Goal: Communication & Community: Answer question/provide support

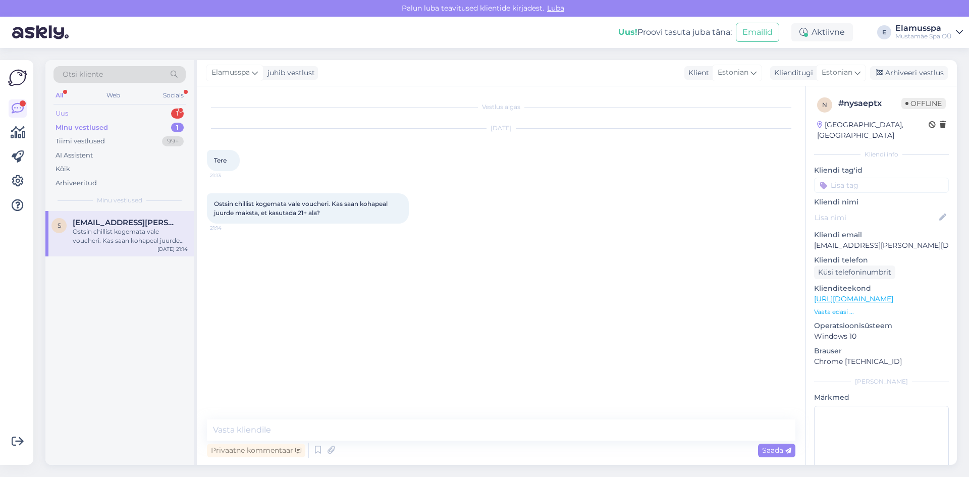
click at [144, 112] on div "Uus 1" at bounding box center [119, 113] width 132 height 14
click at [118, 223] on span "[PERSON_NAME]" at bounding box center [106, 222] width 66 height 9
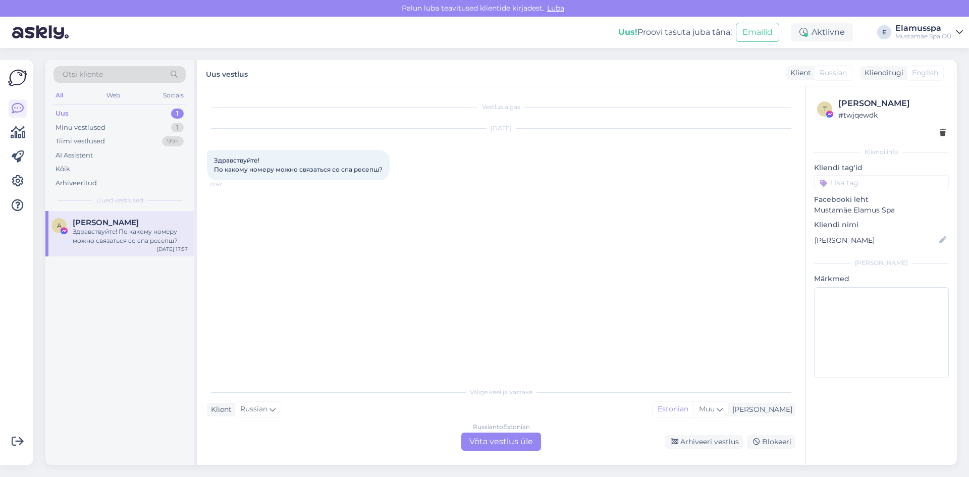
click at [495, 448] on div "Russian to Estonian Võta vestlus üle" at bounding box center [501, 441] width 80 height 18
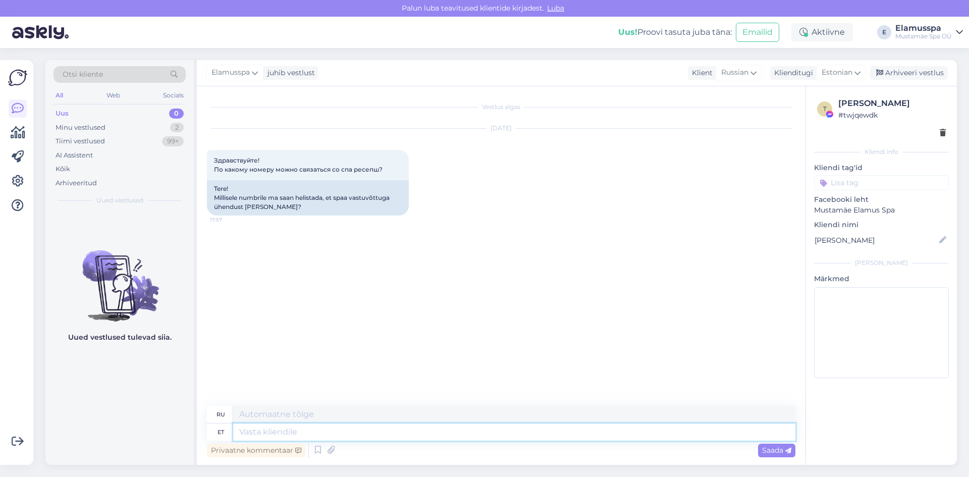
click at [506, 435] on textarea at bounding box center [514, 431] width 562 height 17
type textarea "t"
type textarea "Tere"
type textarea "Привет"
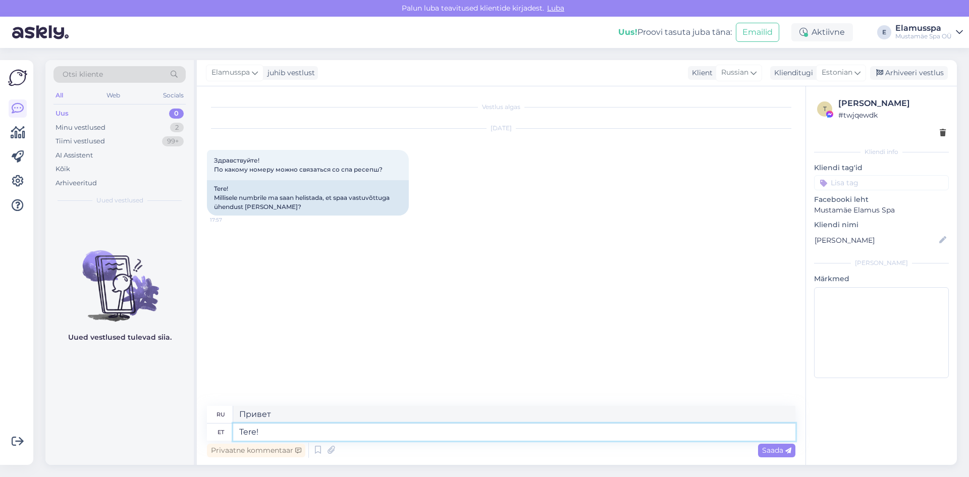
type textarea "Tere!"
type textarea "Привет!"
type textarea "Tere! Vastuvõtu"
type textarea "Здравствуйте! Ресепшн"
type textarea "Tere! Vastuvõtu telefon"
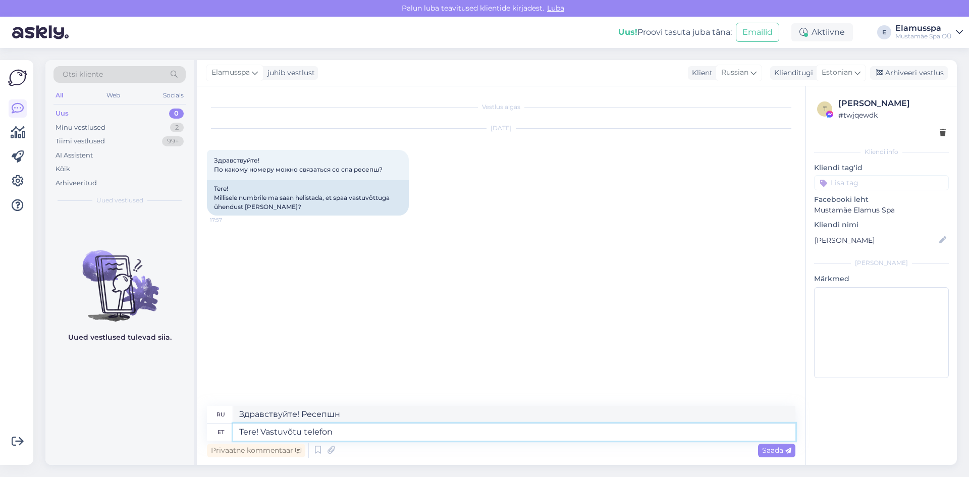
type textarea "Здравствуйте! Телефон рецепции"
type textarea "Tere! Vastuvõtu telefon on"
type textarea "Здравствуйте! Номер телефона ресепшена:"
type textarea "Tere! Vastuvõtu telefon on 6502"
type textarea "Здравствуйте! Номер телефона ресепшена: 65."
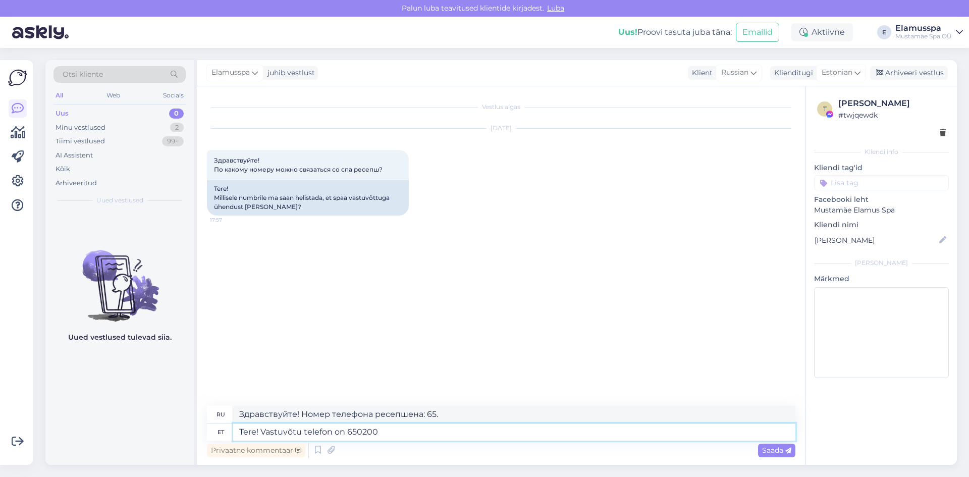
type textarea "Tere! Vastuvõtu telefon on [PHONE_NUMBER]"
type textarea "Здравствуйте! Телефон рецепции: 6502000."
type textarea "Tere! Vastuvõtu telefon on [PHONE_NUMBER], kuid"
type textarea "Здравствуйте! Номер телефона ресепшена — 6502000, но"
type textarea "Tere! Vastuvõtu telefon on [PHONE_NUMBER], kuid tipp"
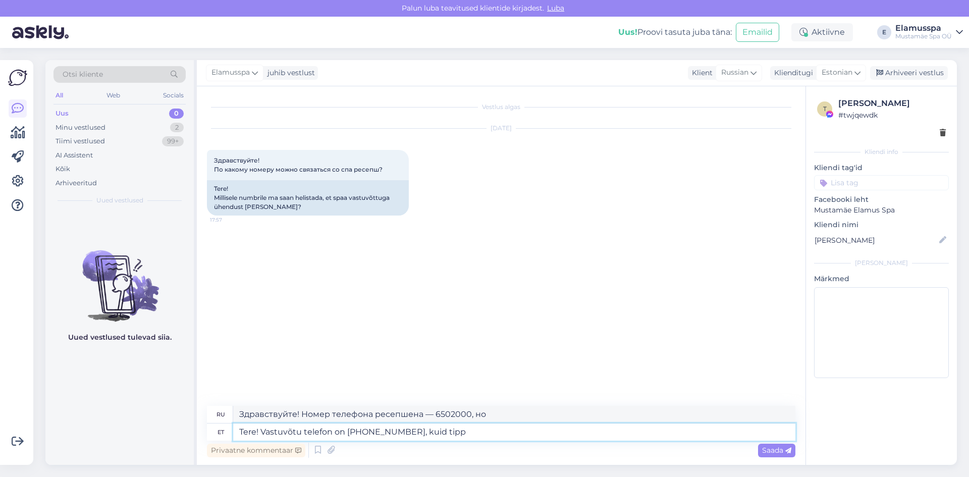
type textarea "Здравствуйте! Номер телефона ресепшена — 6502000, но верхний"
type textarea "Tere! Vastuvõtu telefon on [PHONE_NUMBER], kuid tipptunni a"
type textarea "Здравствуйте! Номер телефона ресепшена — 6502000, но в часы пик"
type textarea "Tere! Vastuvõtu telefon on [PHONE_NUMBER], kuid tipptunni ajal võib"
type textarea "Здравствуйте! Номер телефона ресепшена — 6502000, но в часы пик он может быть"
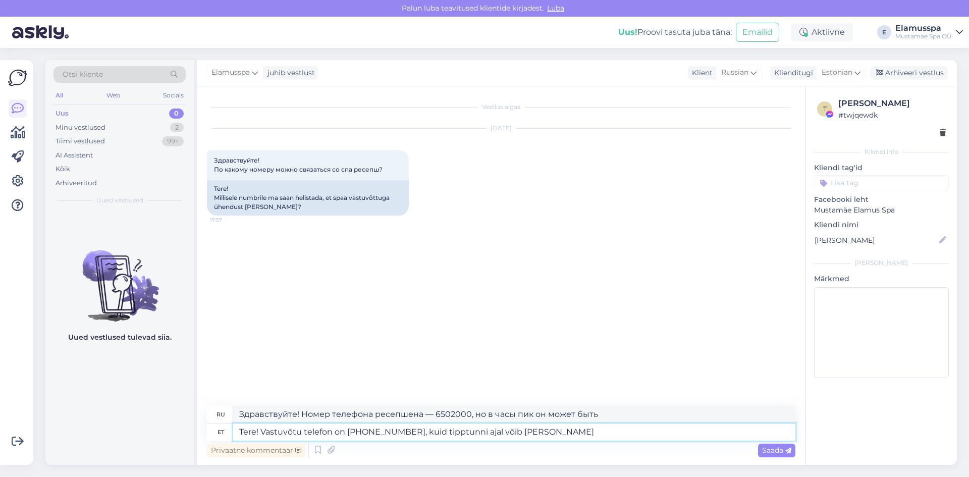
type textarea "Tere! Vastuvõtu telefon on [PHONE_NUMBER], kuid tipptunni ajal võib [PERSON_NAM…"
type textarea "Здравствуйте! Номер телефона ресепшена — 6502000, но в часы пик дозвониться мож…"
type textarea "Tere! Vastuvõtu telefon on [PHONE_NUMBER], kuid tipptunni ajal võib [PERSON_NAM…"
type textarea "Здравствуйте! Номер телефона стойки регистрации — 6502000, но в часы пик дозвон…"
type textarea "Tere! Vastuvõtu telefon on [PHONE_NUMBER], kuid tipptunni ajal võib [PERSON_NAM…"
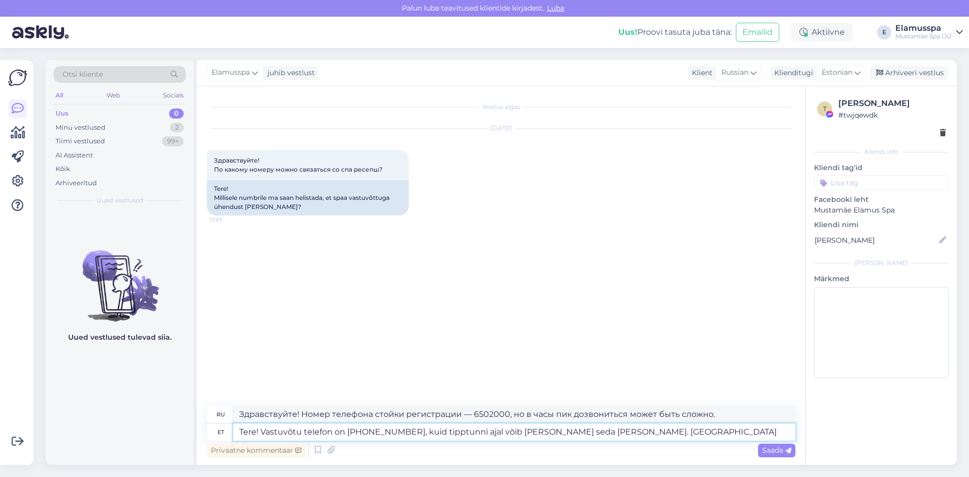
type textarea "Здравствуйте! Номер телефона ресепшена — 6502000, но в часы пик до него может б…"
type textarea "Tere! Vastuvõtu telefon on [PHONE_NUMBER], kuid tipptunni ajal võib [PERSON_NAM…"
type textarea "Здравствуйте! Номер телефона ресепшена — 6502000, но в часы пик до него может б…"
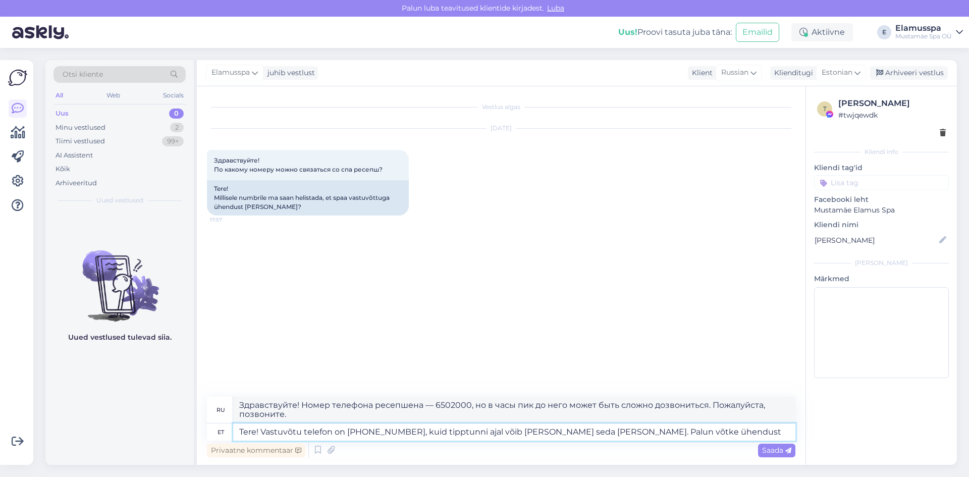
type textarea "Tere! Vastuvõtu telefon on [PHONE_NUMBER], kuid tipptunni ajal võib [PERSON_NAM…"
type textarea "Здравствуйте! Номер телефона стойки регистрации — 6502000, но в часы пик дозвон…"
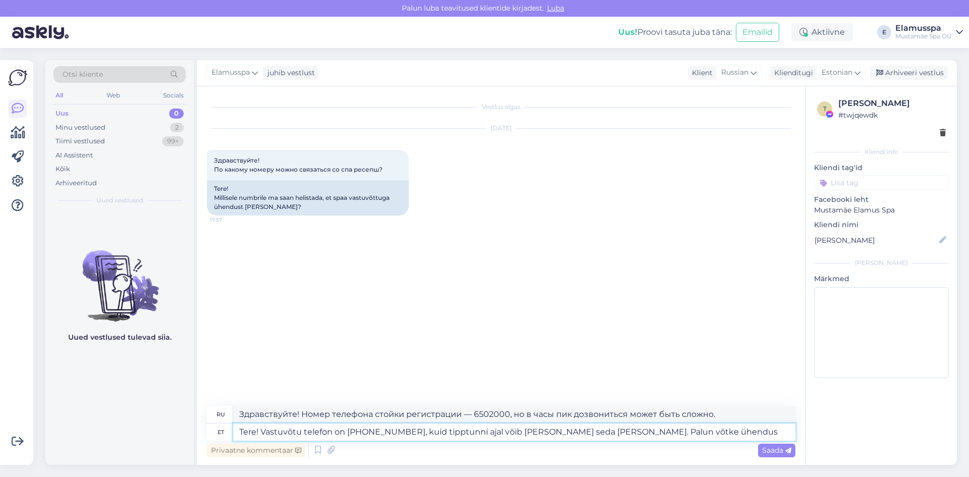
type textarea "Tere! Vastuvõtu telefon on [PHONE_NUMBER], kuid tipptunni ajal võib [PERSON_NAM…"
type textarea "Здравствуйте! Номер телефона ресепшена — 6502000, но в часы пик до него может б…"
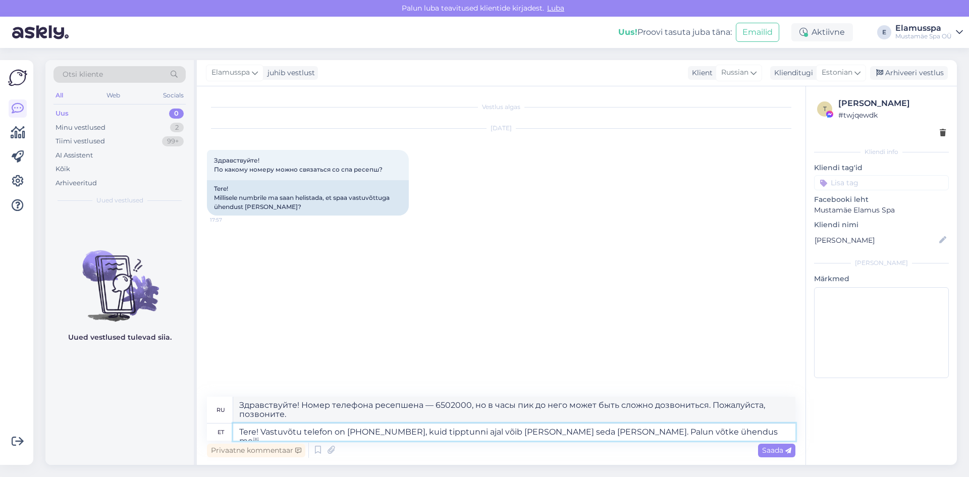
type textarea "Tere! Vastuvõtu telefon on [PHONE_NUMBER], kuid tipptunni ajal võib [PERSON_NAM…"
type textarea "Здравствуйте! Номер телефона стойки регистрации — 6502000, но в часы пик до нег…"
type textarea "Tere! Vastuvõtu telefon on [PHONE_NUMBER], kuid tipptunni ajal võib [PERSON_NAM…"
type textarea "Здравствуйте! Номер телефона стойки регистрации — 6502000, но в часы пик до нег…"
type textarea "Tere! Vastuvõtu telefon on [PHONE_NUMBER], kuid tipptunni ajal võib [PERSON_NAM…"
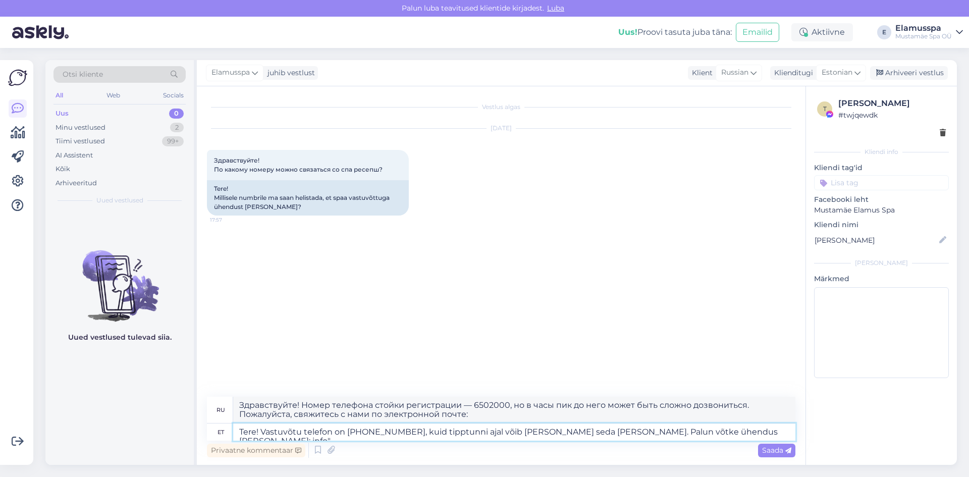
type textarea "Здравствуйте! Номер телефона ресепшена — 6502000, но в часы пик до него может б…"
type textarea "Tere! Vastuvõtu telefon on [PHONE_NUMBER], kuid tipptunni ajal võib [PERSON_NAM…"
type textarea "Здравствуйте! Номер телефона ресепшена — 6502000, но в часы пик до него может б…"
type textarea "Tere! Vastuvõtu telefon on [PHONE_NUMBER], kuid tipptunni ajal võib [PERSON_NAM…"
type textarea "Здравствуйте! Номер телефона ресепшена — 6502000, но в часы пик до него может б…"
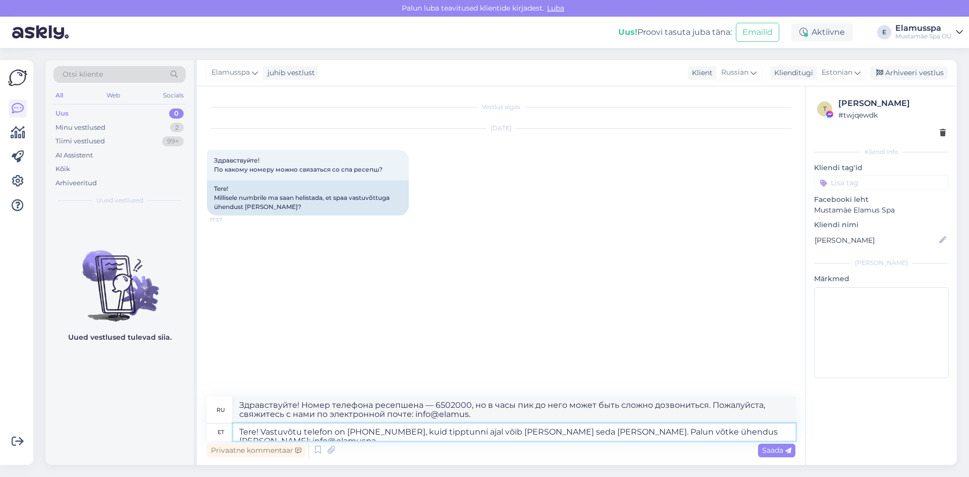
type textarea "Tere! Vastuvõtu telefon on [PHONE_NUMBER], kuid tipptunni ajal võib [PERSON_NAM…"
type textarea "Здравствуйте! Номер телефона стойки регистрации — 6502000, но в часы пик до нег…"
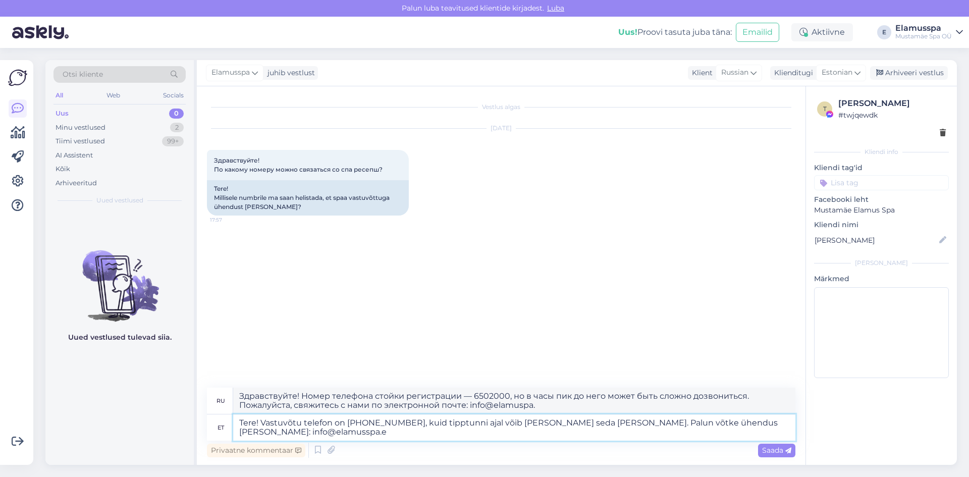
type textarea "Tere! Vastuvõtu telefon on [PHONE_NUMBER], kuid tipptunni ajal võib [PERSON_NAM…"
type textarea "Здравствуйте! Номер телефона ресепшена — 6502000, но в часы пик до него может б…"
type textarea "Tere! Vastuvõtu telefon on [PHONE_NUMBER], kuid tipptunni ajal võib [PERSON_NAM…"
type textarea "Здравствуйте! Номер телефона ресепшена — 6502000, но в часы пик до него может б…"
type textarea "Tere! Vastuvõtu telefon on [PHONE_NUMBER], kuid tipptunni ajal võib [PERSON_NAM…"
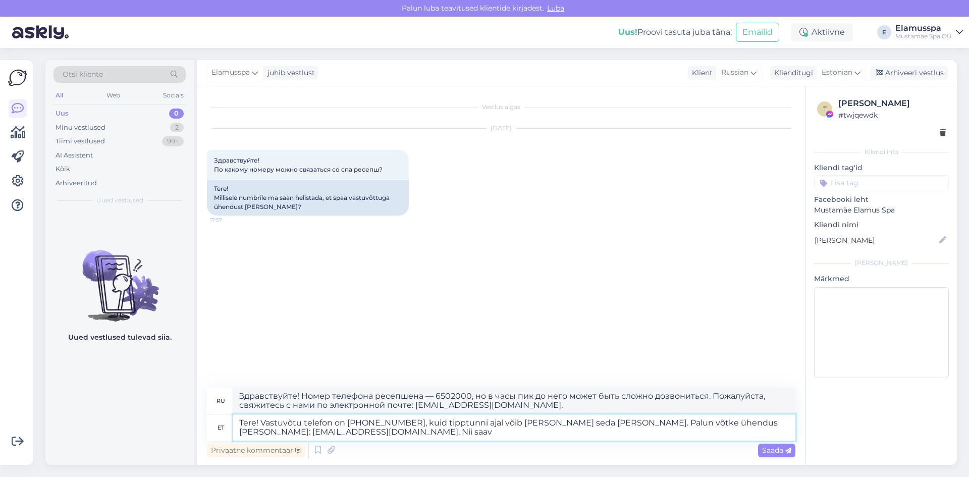
type textarea "Здравствуйте! Номер телефона ресепшена — 6502000, но в часы пик до него может б…"
type textarea "Tere! Vastuvõtu telefon on [PHONE_NUMBER], kuid tipptunni ajal võib [PERSON_NAM…"
type textarea "Здравствуйте! Номер телефона ресепшена — 6502000, но в часы пик до него может б…"
type textarea "Tere! Vastuvõtu telefon on [PHONE_NUMBER], kuid tipptunni ajal võib [PERSON_NAM…"
type textarea "Здравствуйте! Номер телефона ресепшена — 6502000, но в часы пик до него может б…"
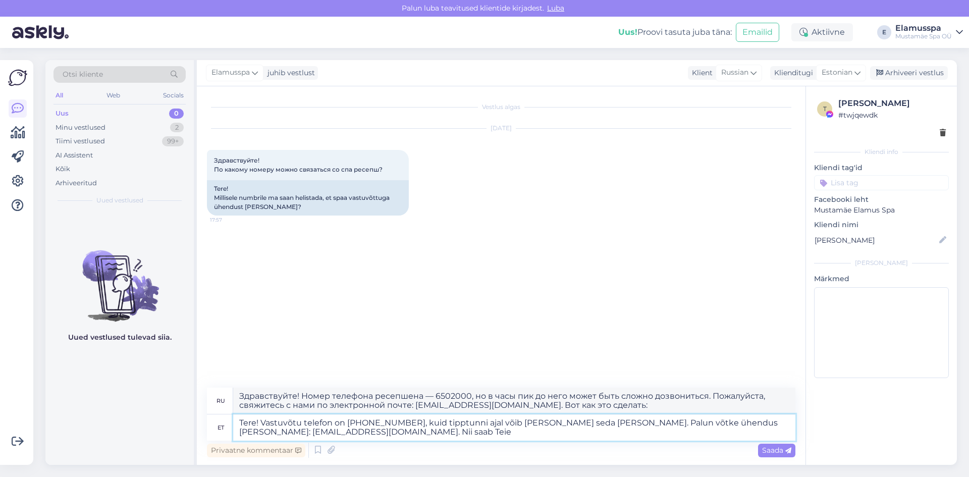
type textarea "Tere! Vastuvõtu telefon on [PHONE_NUMBER], kuid tipptunni ajal võib [PERSON_NAM…"
type textarea "Здравствуйте! Номер телефона ресепшена — 6502000, но в часы пик до него может б…"
type textarea "Tere! Vastuvõtu telefon on [PHONE_NUMBER], kuid tipptunni ajal võib [PERSON_NAM…"
type textarea "Здравствуйте! Номер телефона ресепшена — 6502000, но в часы пик до него может б…"
type textarea "Tere! Vastuvõtu telefon on [PHONE_NUMBER], kuid tipptunni ajal võib [PERSON_NAM…"
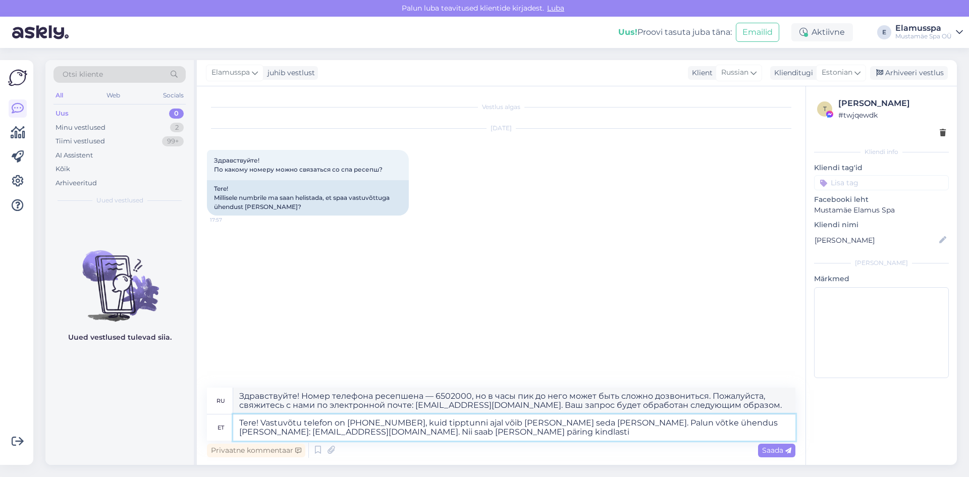
type textarea "Здравствуйте! Номер телефона ресепшена — 6502000, но в часы пик до него может б…"
type textarea "Tere! Vastuvõtu telefon on [PHONE_NUMBER], kuid tipptunni ajal võib [PERSON_NAM…"
type textarea "Здравствуйте! Номер телефона ресепшена — 6502000, но в часы пик до него может б…"
type textarea "Tere! Vastuvõtu telefon on [PHONE_NUMBER], kuid tipptunni ajal võib [PERSON_NAM…"
type textarea "Здравствуйте! Номер телефона ресепшена — 6502000, но в часы пик до него может б…"
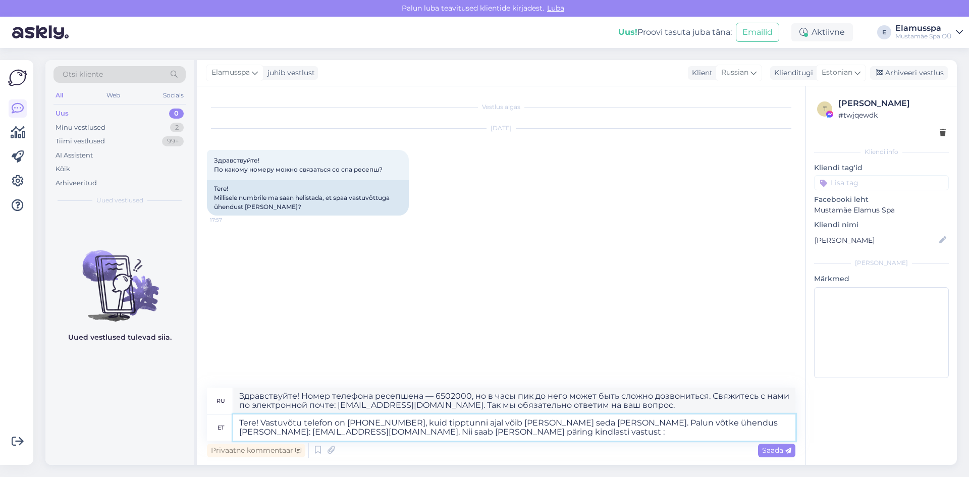
type textarea "Tere! Vastuvõtu telefon on [PHONE_NUMBER], kuid tipptunni ajal võib [PERSON_NAM…"
type textarea "Здравствуйте! Номер телефона ресепшена — 6502000, но в часы пик до него может б…"
type textarea "Tere! Vastuvõtu telefon on [PHONE_NUMBER], kuid tipptunni ajal võib [PERSON_NAM…"
click at [760, 451] on div "Saada" at bounding box center [776, 451] width 37 height 14
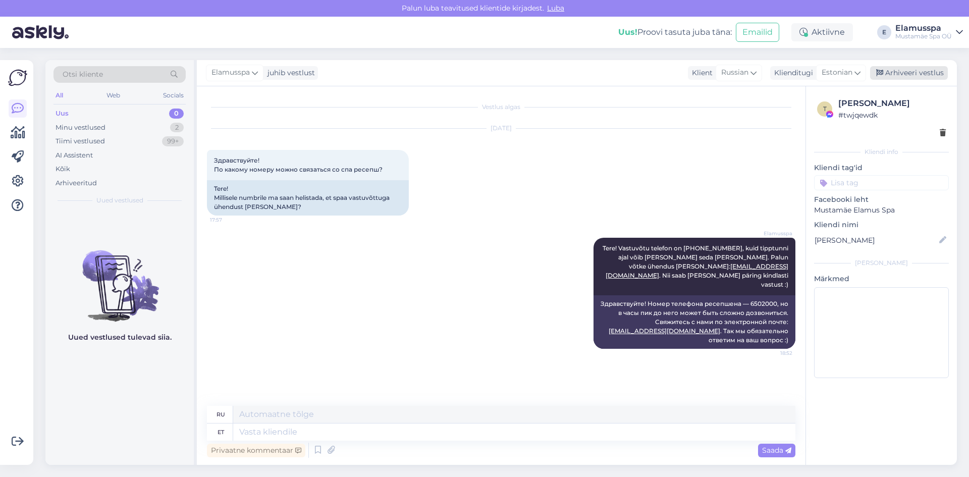
click at [898, 74] on div "Arhiveeri vestlus" at bounding box center [909, 73] width 78 height 14
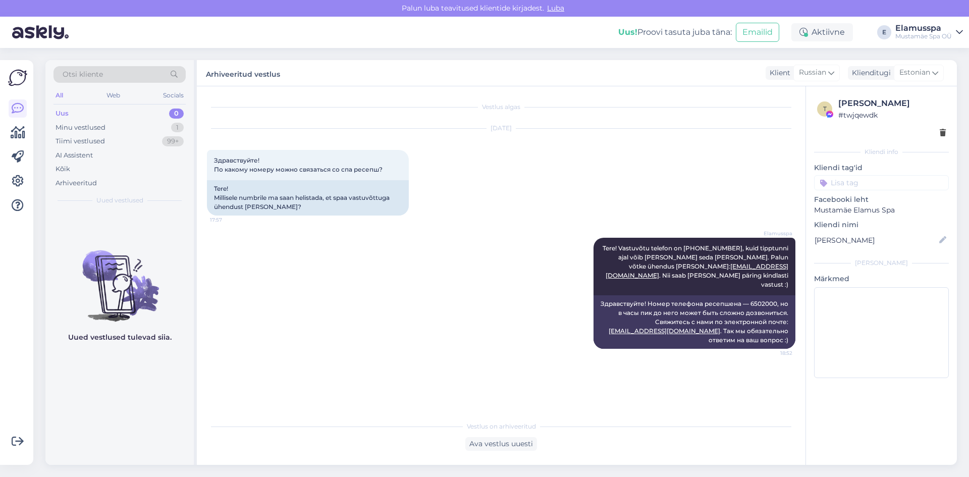
click at [57, 120] on div "Uus 0" at bounding box center [119, 113] width 132 height 14
click at [62, 121] on div "Minu vestlused 1" at bounding box center [119, 128] width 132 height 14
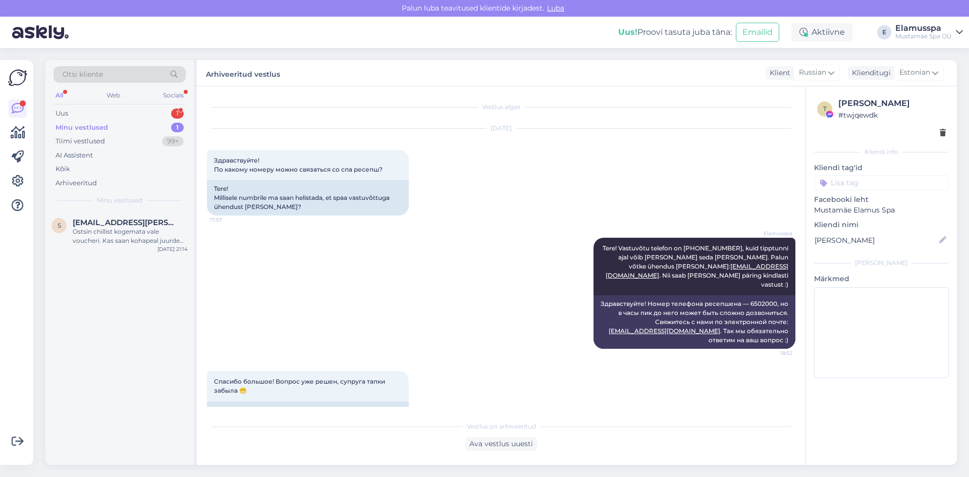
scroll to position [74, 0]
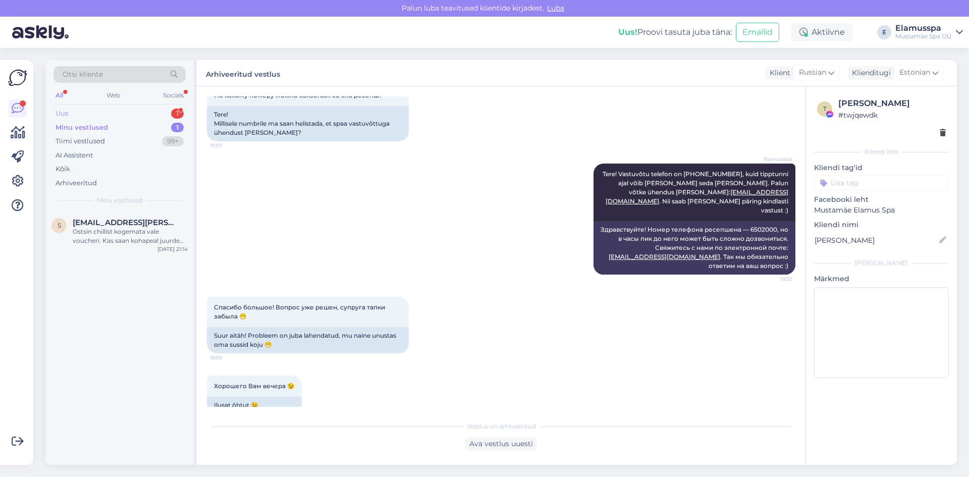
click at [119, 116] on div "Uus 1" at bounding box center [119, 113] width 132 height 14
click at [114, 246] on div "A [PERSON_NAME] 2 Хорошего Вам вечера 😉 [DATE] 18:59" at bounding box center [119, 229] width 148 height 36
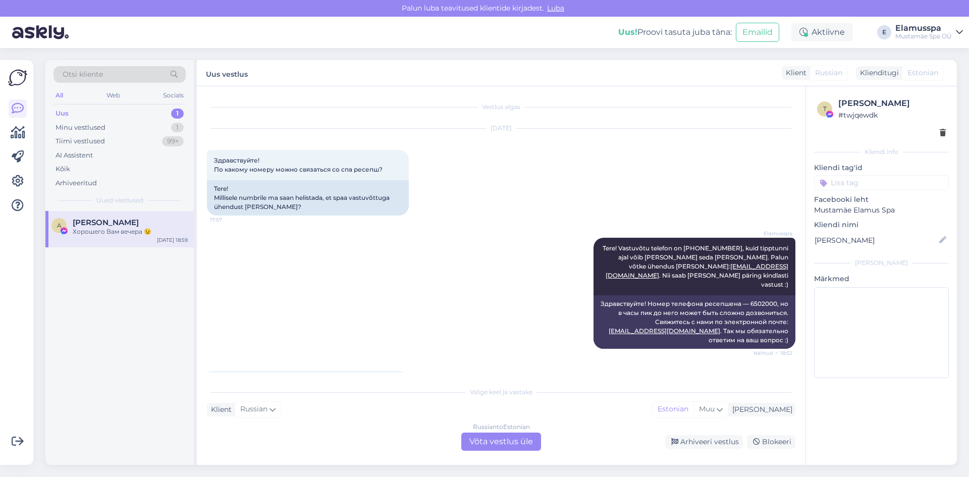
scroll to position [108, 0]
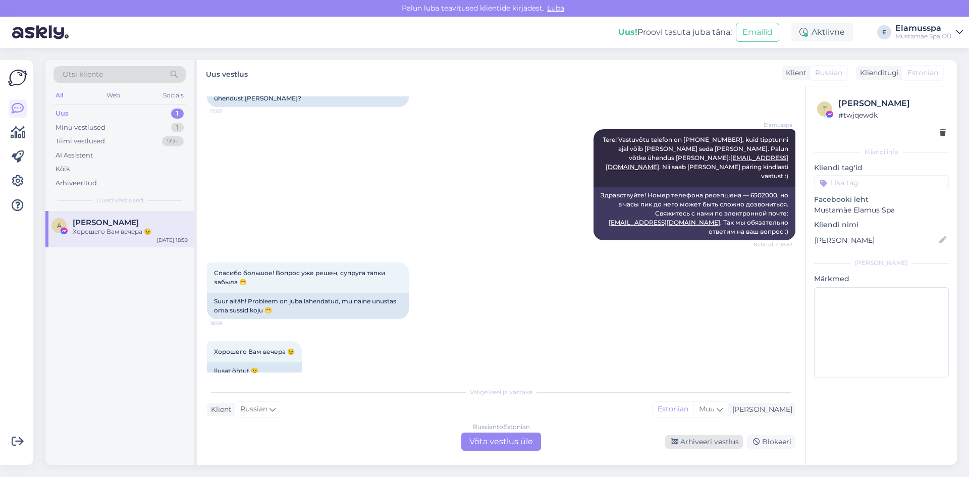
click at [691, 437] on div "Arhiveeri vestlus" at bounding box center [704, 442] width 78 height 14
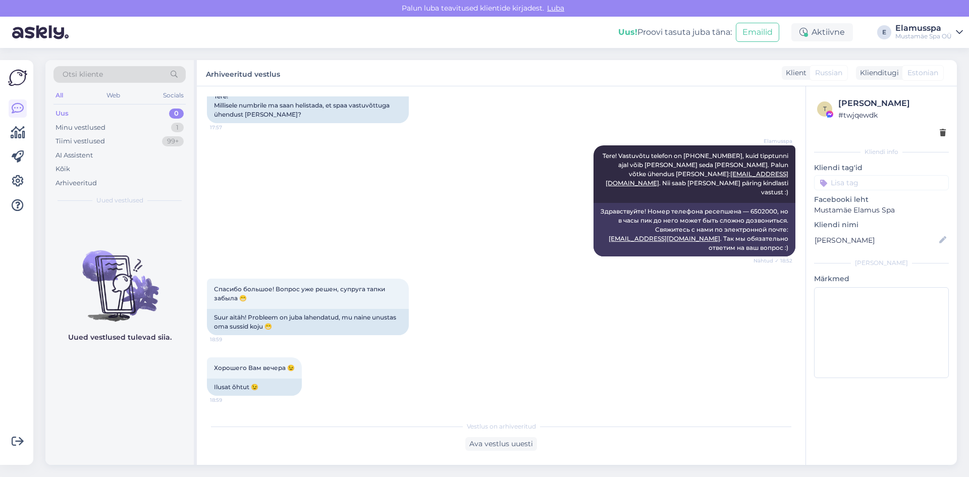
scroll to position [74, 0]
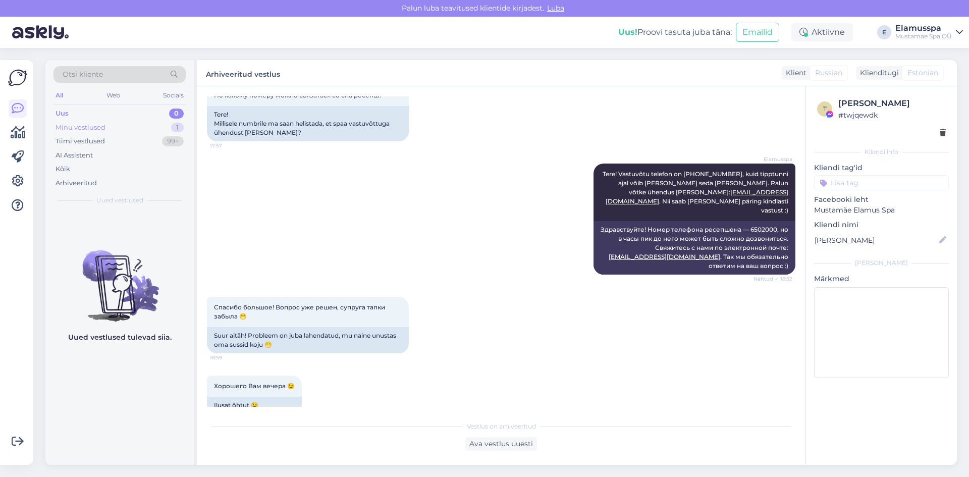
click at [95, 129] on div "Minu vestlused" at bounding box center [81, 128] width 50 height 10
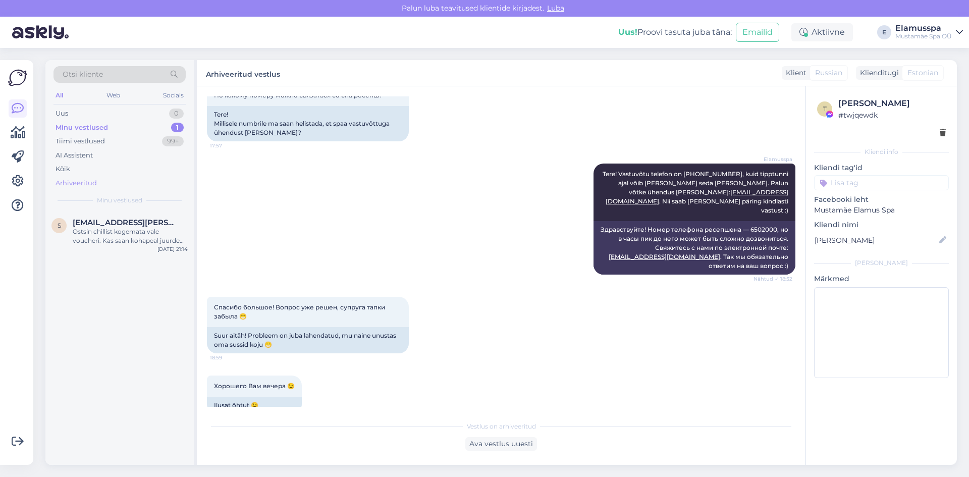
click at [113, 179] on div "Arhiveeritud" at bounding box center [119, 183] width 132 height 14
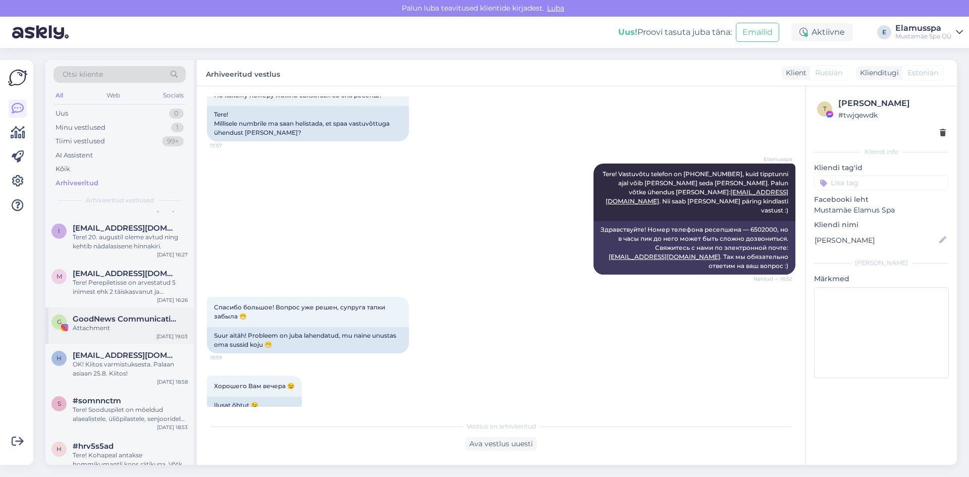
scroll to position [252, 0]
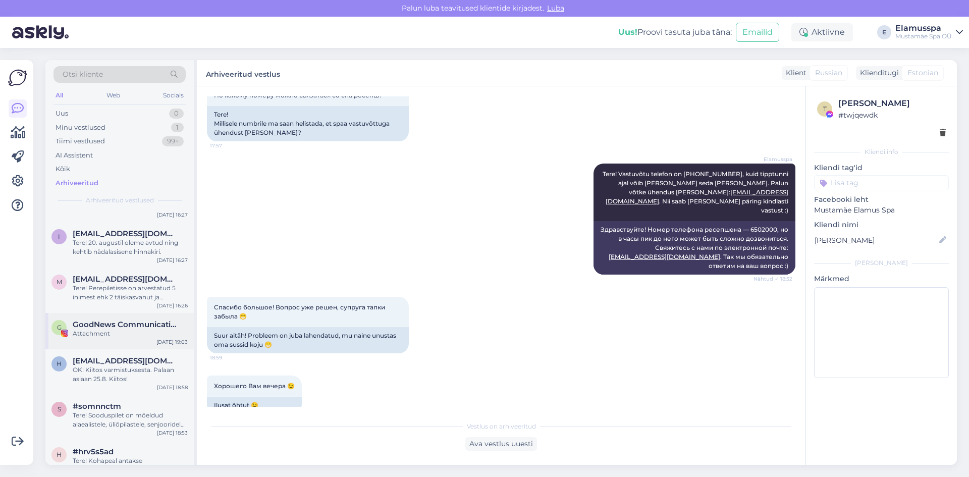
click at [128, 317] on div "G GoodNews Communication Attachment [DATE] 19:03" at bounding box center [119, 331] width 148 height 36
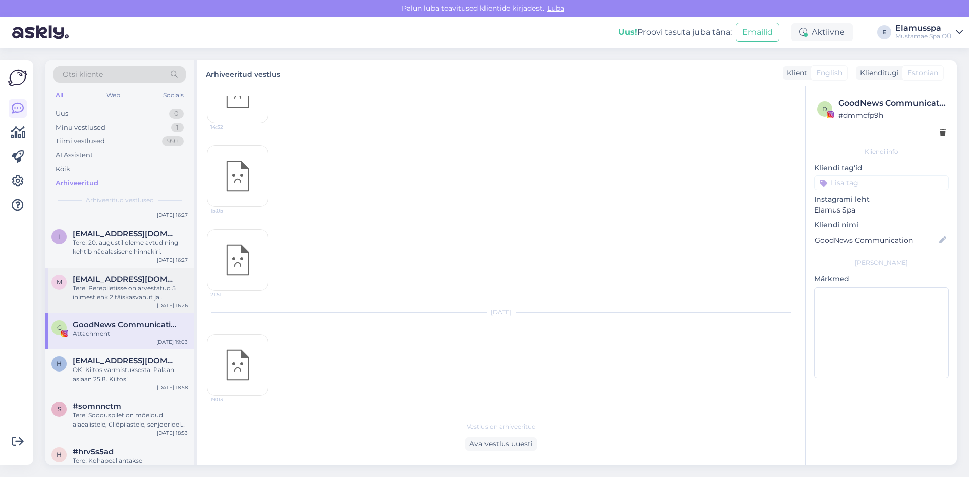
scroll to position [8752, 0]
click at [241, 255] on div "21:51" at bounding box center [238, 260] width 62 height 62
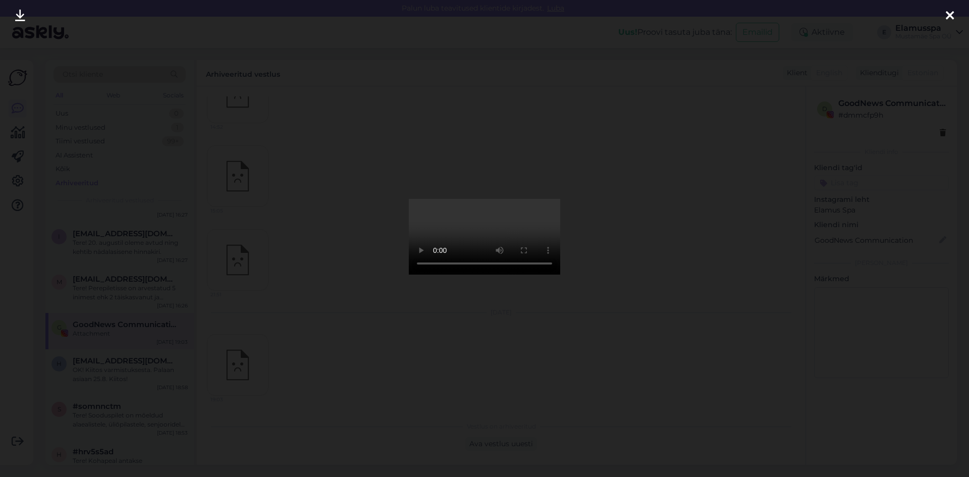
click at [335, 326] on div at bounding box center [484, 238] width 969 height 477
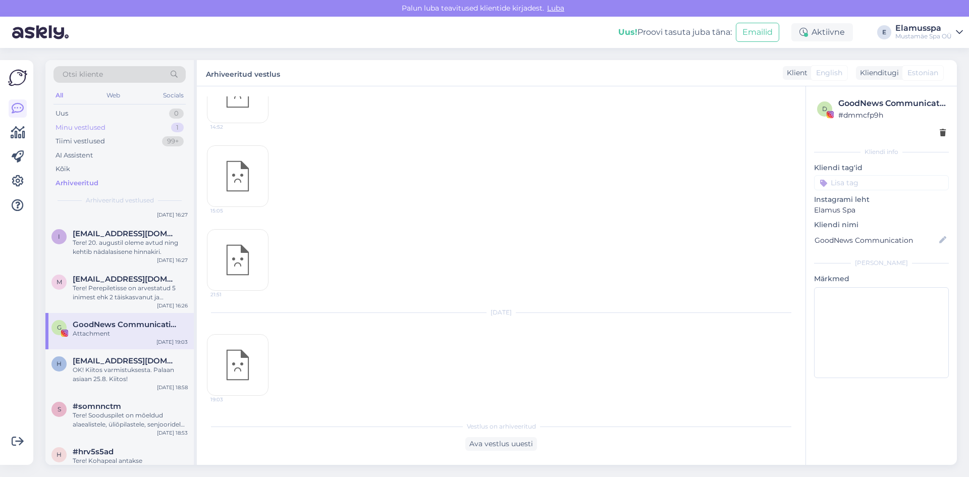
click at [87, 127] on div "Minu vestlused" at bounding box center [81, 128] width 50 height 10
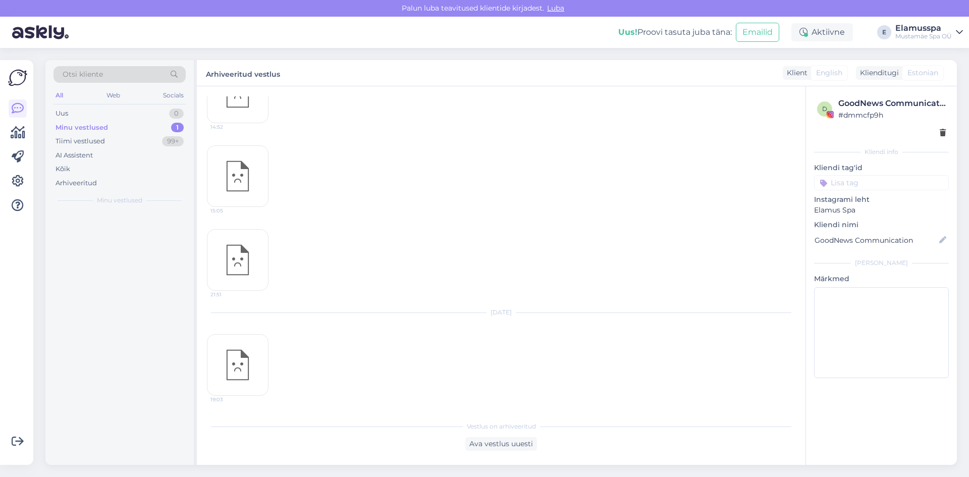
scroll to position [0, 0]
